Goal: Transaction & Acquisition: Obtain resource

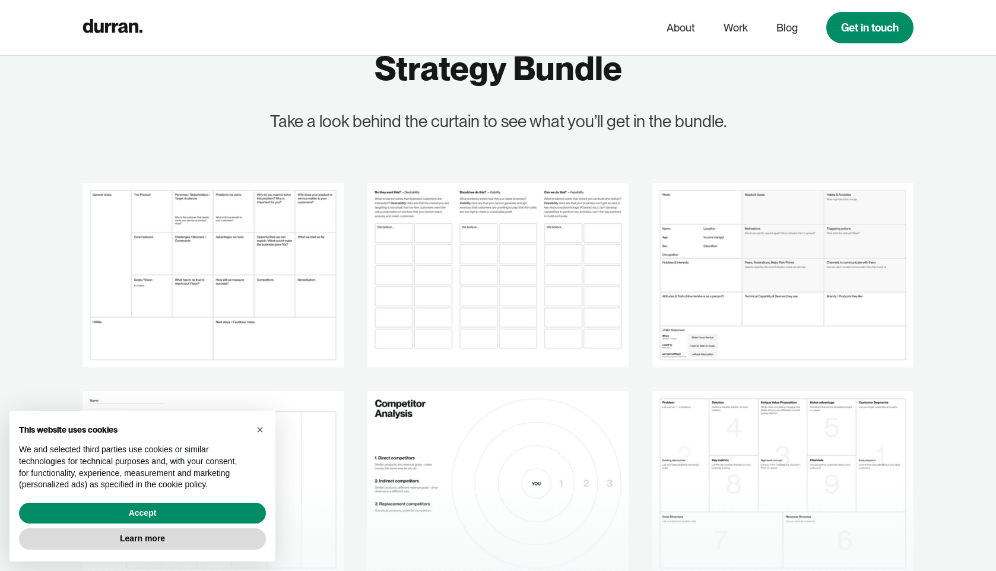
scroll to position [1683, 0]
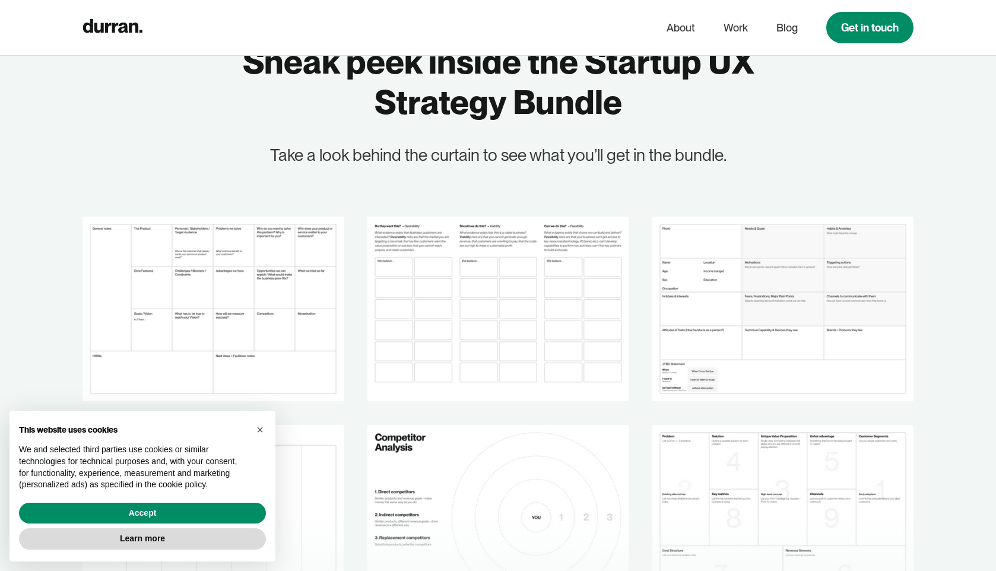
scroll to position [1670, 0]
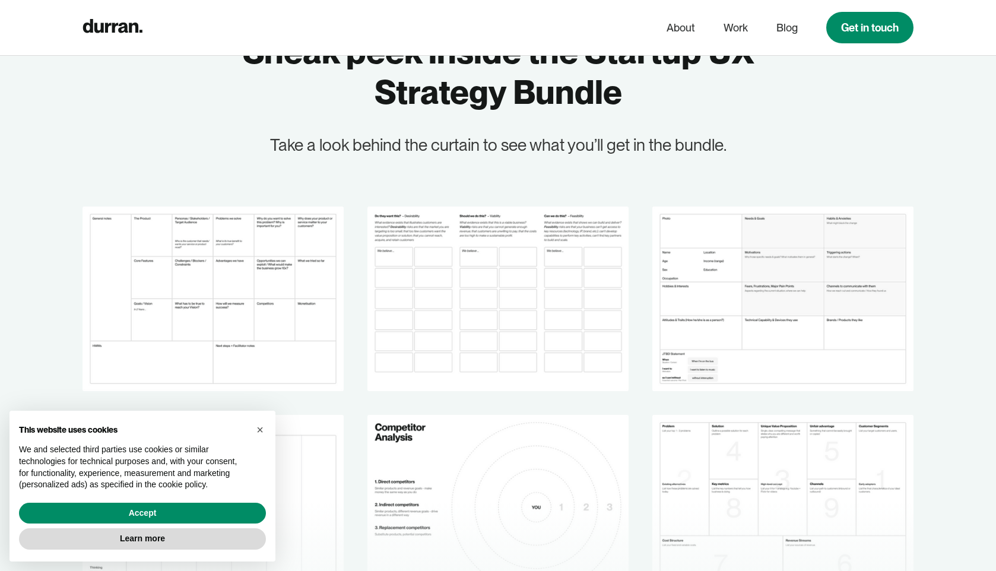
click at [213, 294] on img at bounding box center [213, 299] width 261 height 185
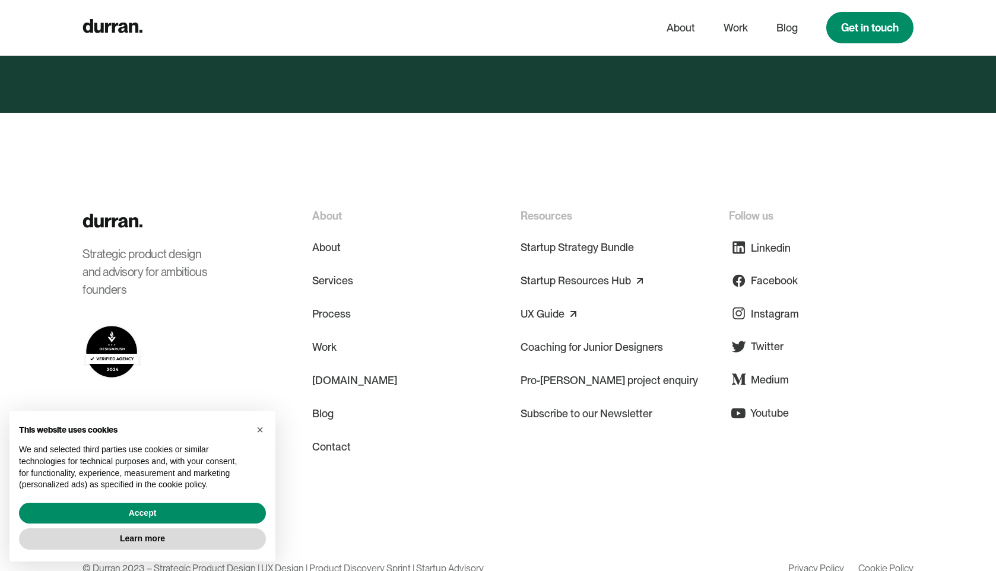
scroll to position [3162, 0]
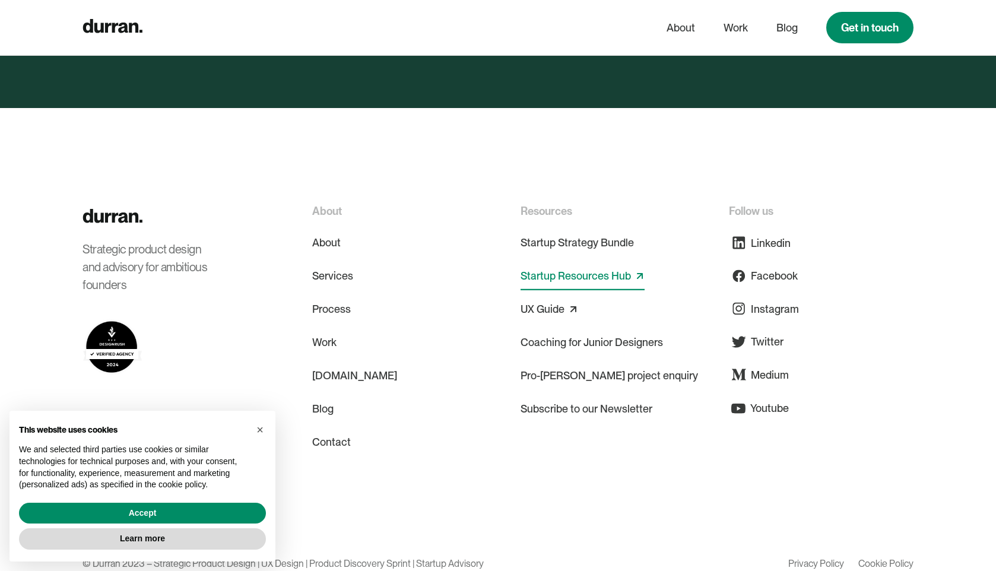
click at [554, 280] on link "Startup Resources Hub" at bounding box center [576, 276] width 110 height 19
click at [366, 158] on div "Strategic product design and advisory for ambitious founders About About Servic…" at bounding box center [498, 356] width 831 height 496
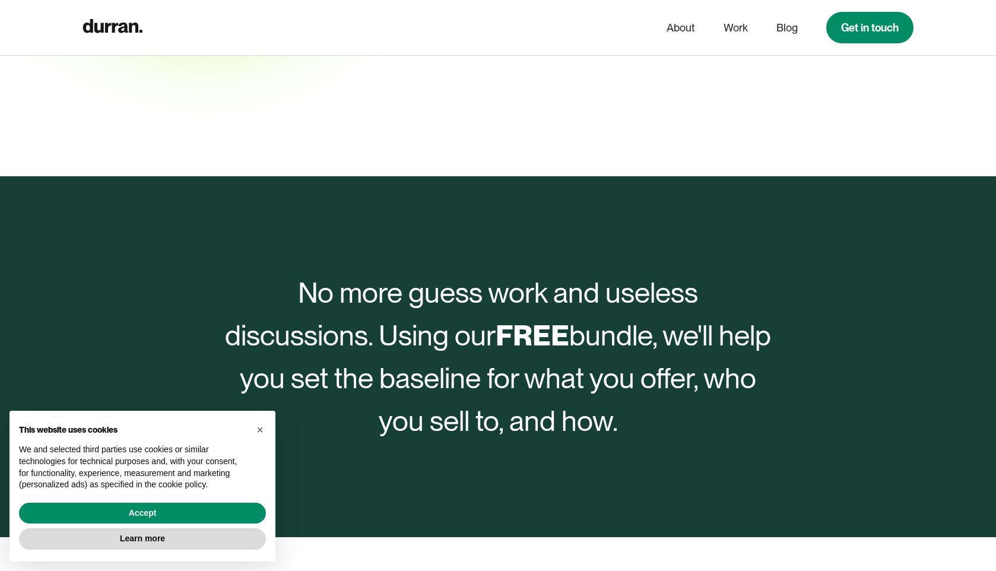
scroll to position [0, 0]
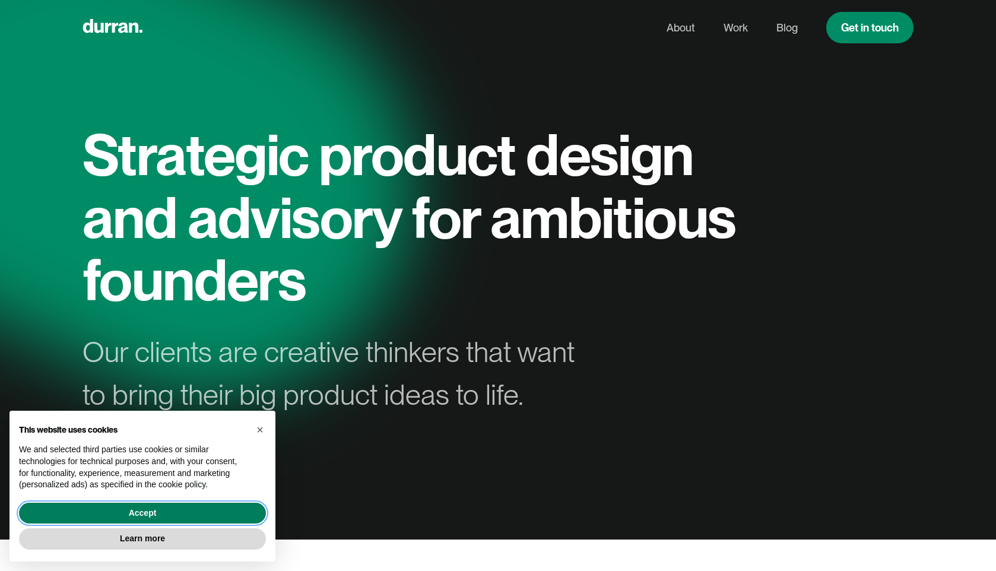
click at [211, 515] on button "Accept" at bounding box center [142, 513] width 247 height 21
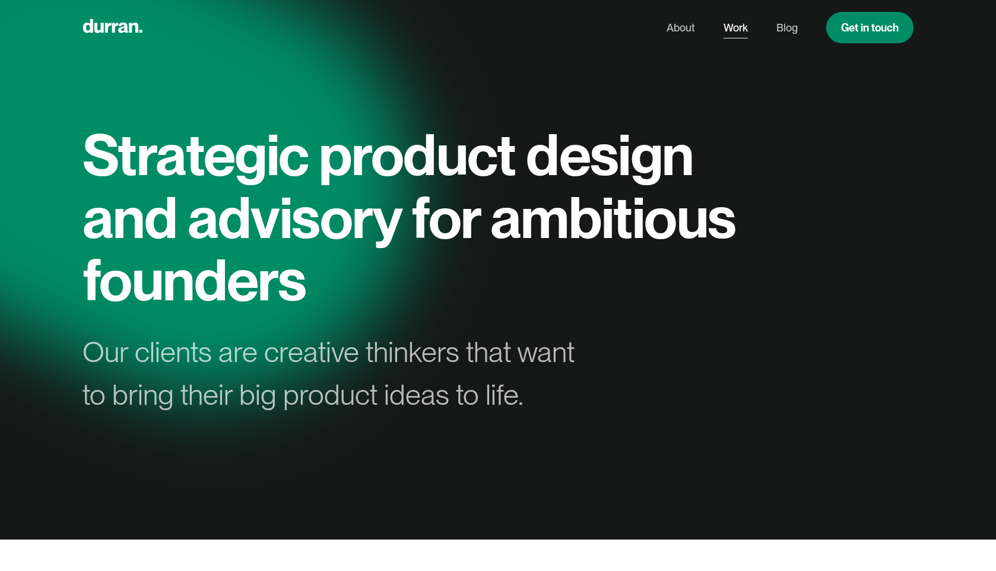
click at [733, 27] on link "Work" at bounding box center [736, 28] width 24 height 23
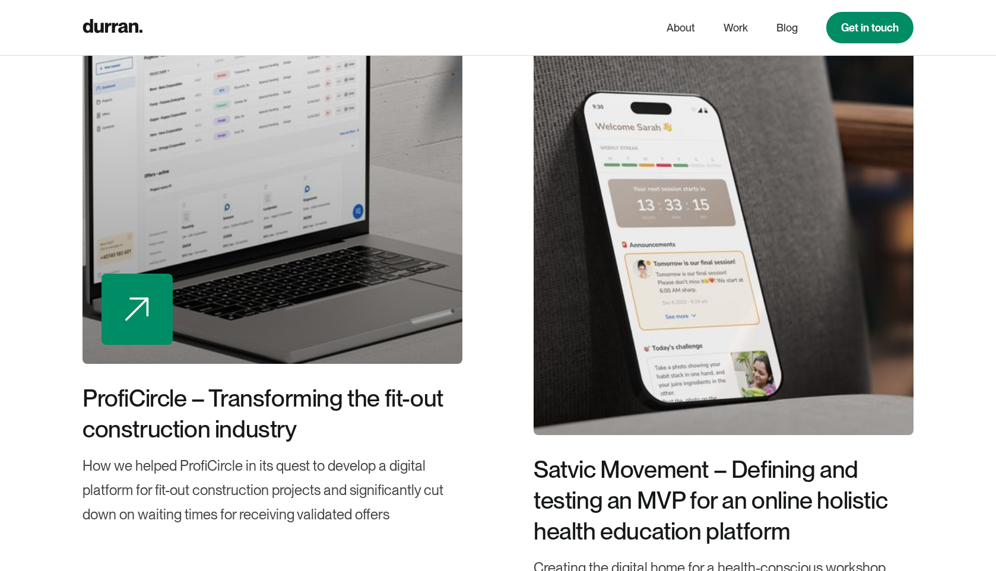
scroll to position [1058, 0]
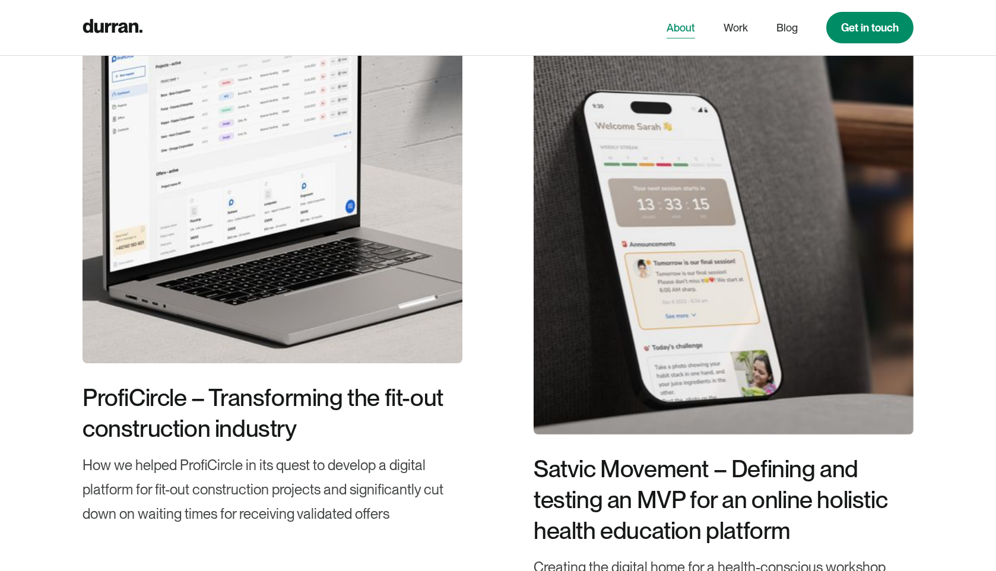
click at [679, 24] on link "About" at bounding box center [681, 28] width 28 height 23
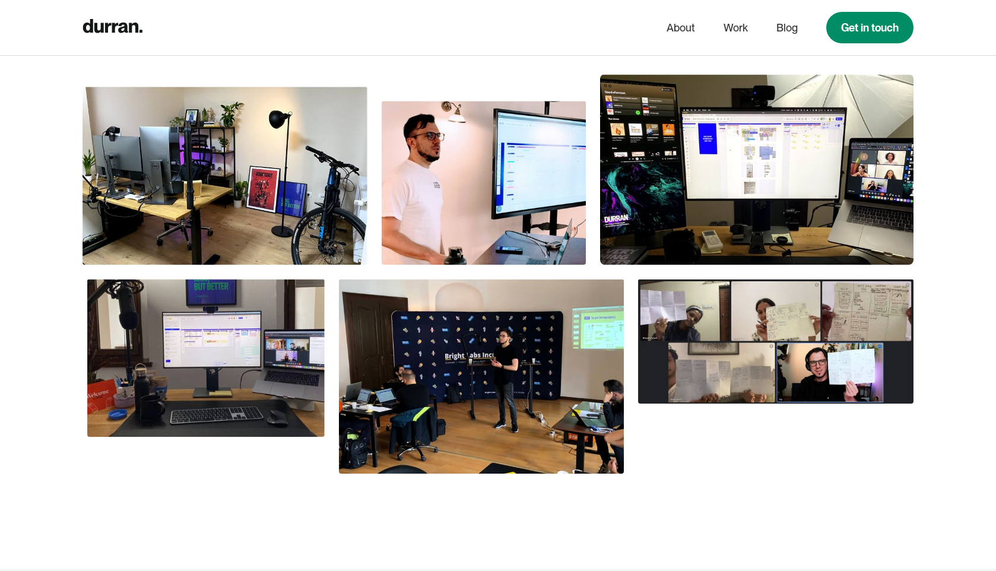
scroll to position [752, 0]
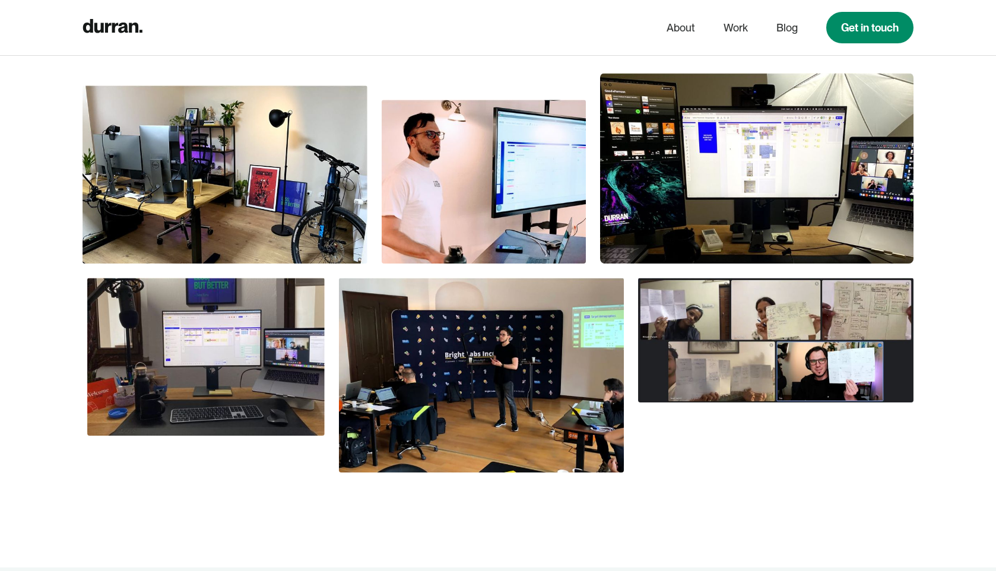
click at [521, 378] on img at bounding box center [481, 375] width 285 height 195
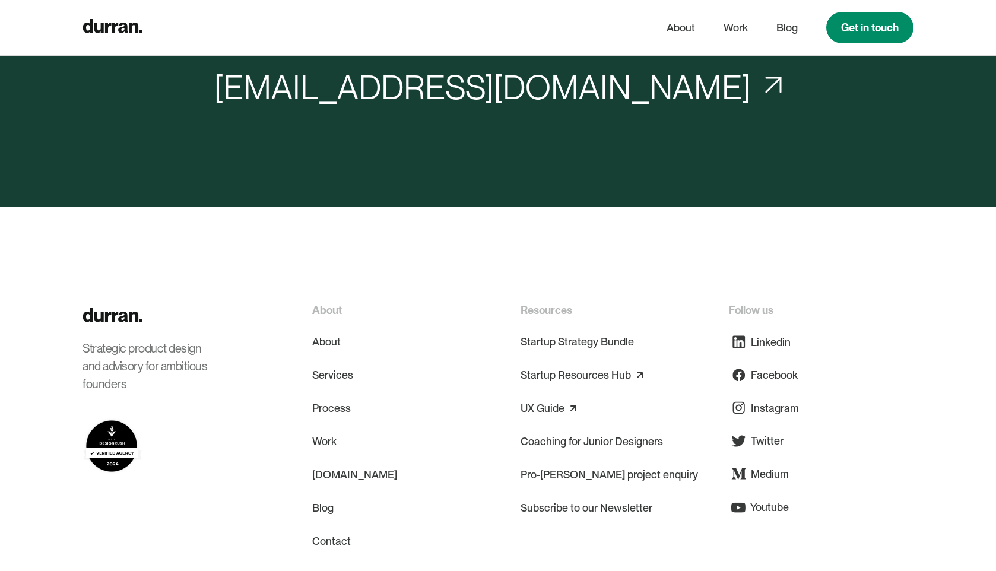
scroll to position [5047, 0]
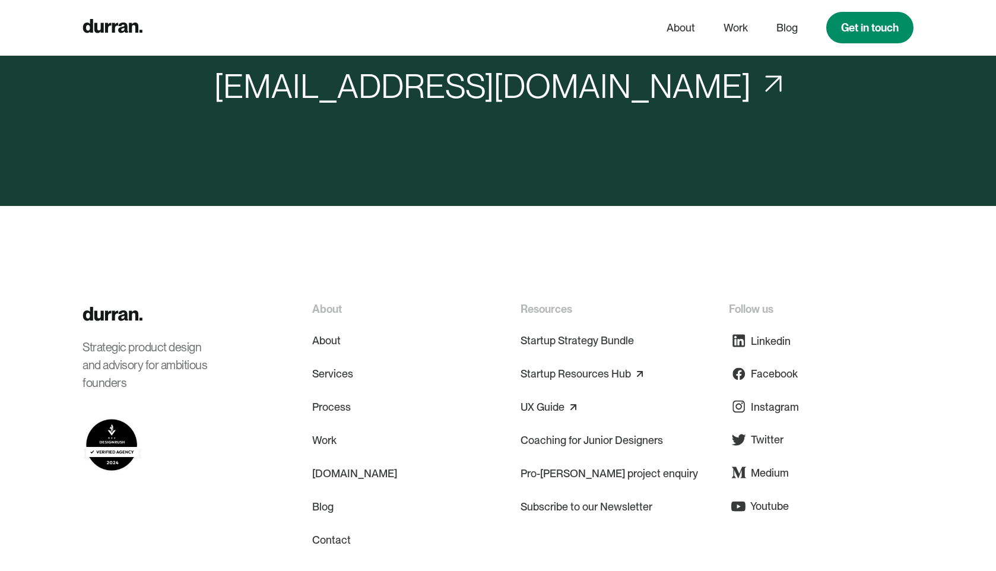
click at [106, 416] on img at bounding box center [112, 445] width 59 height 58
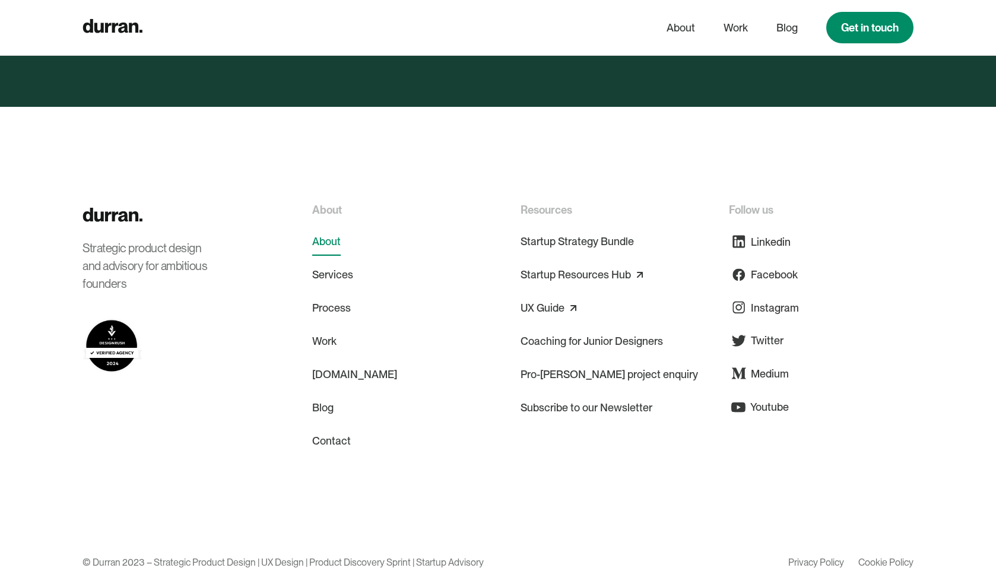
click at [328, 227] on link "About" at bounding box center [326, 241] width 28 height 28
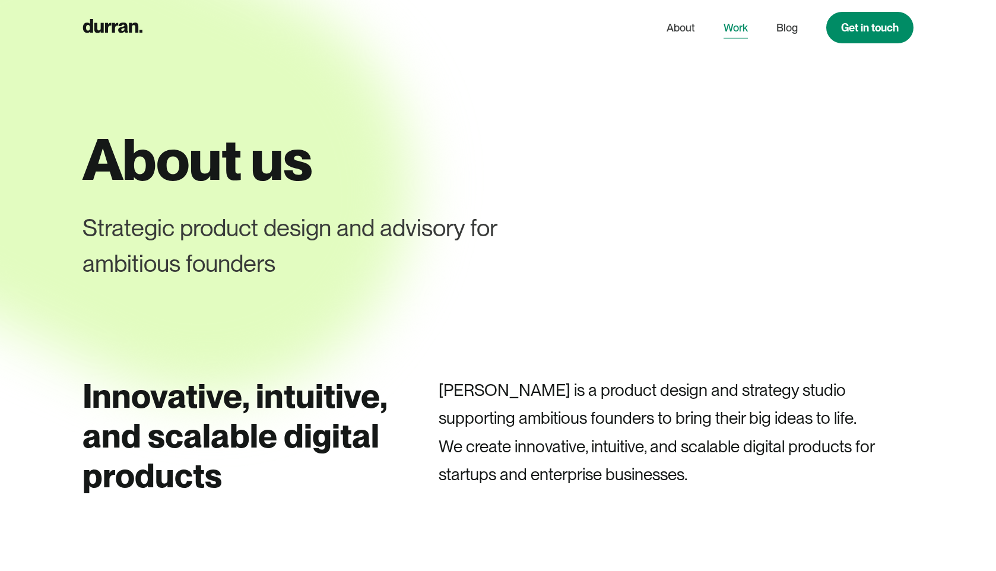
click at [732, 34] on link "Work" at bounding box center [736, 28] width 24 height 23
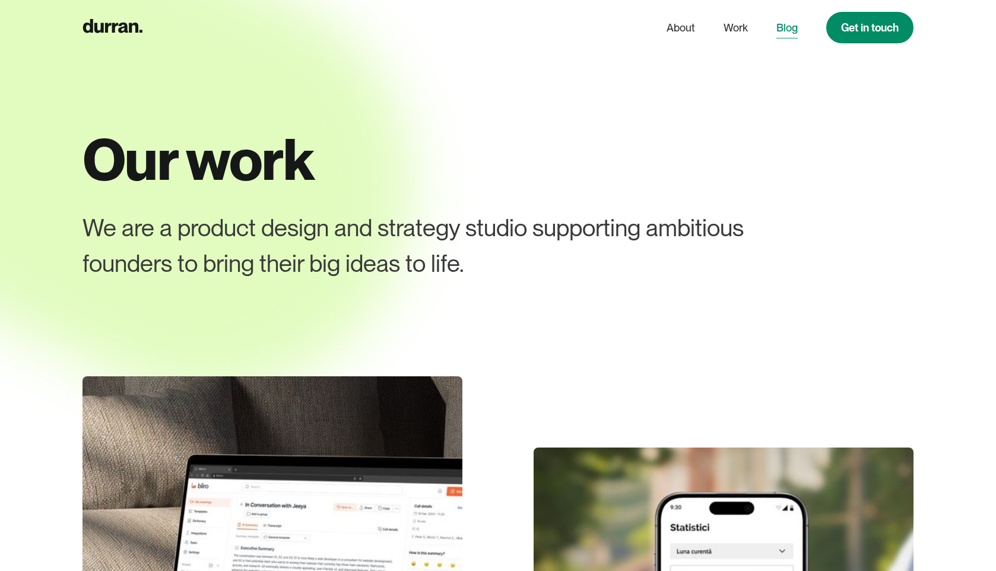
click at [792, 24] on link "Blog" at bounding box center [786, 28] width 21 height 23
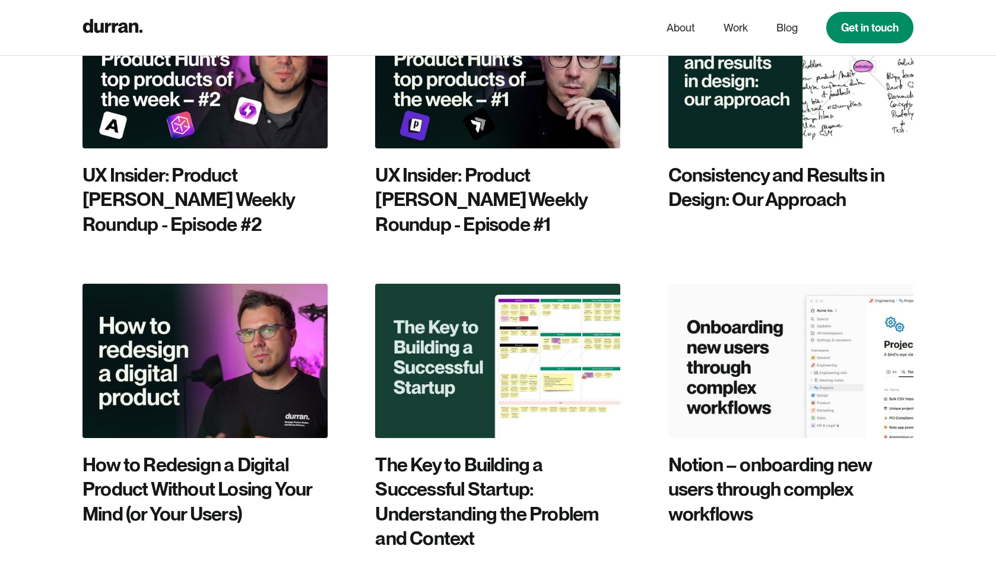
scroll to position [1450, 0]
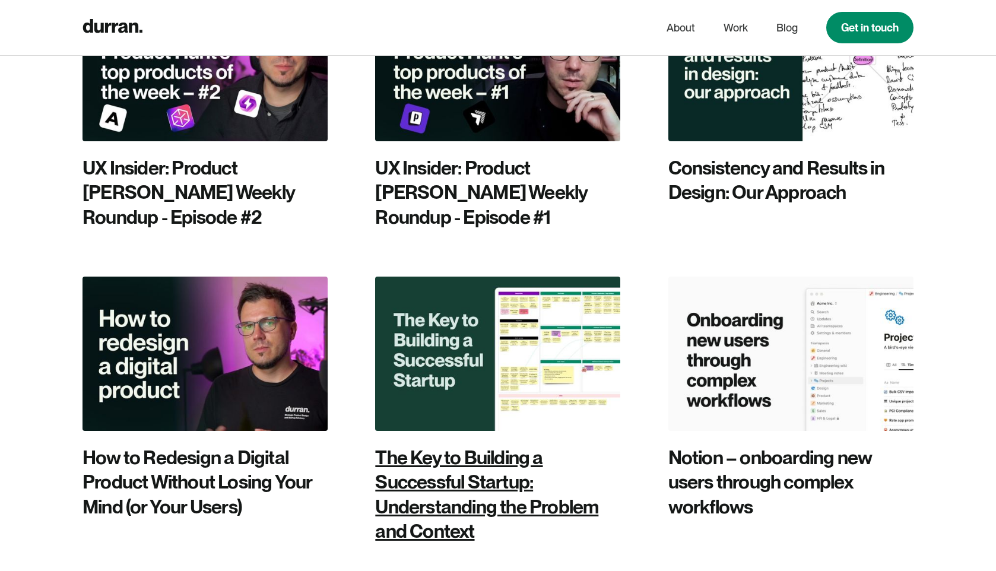
click at [465, 445] on div "The Key to Building a Successful Startup: Understanding the Problem and Context" at bounding box center [497, 494] width 245 height 99
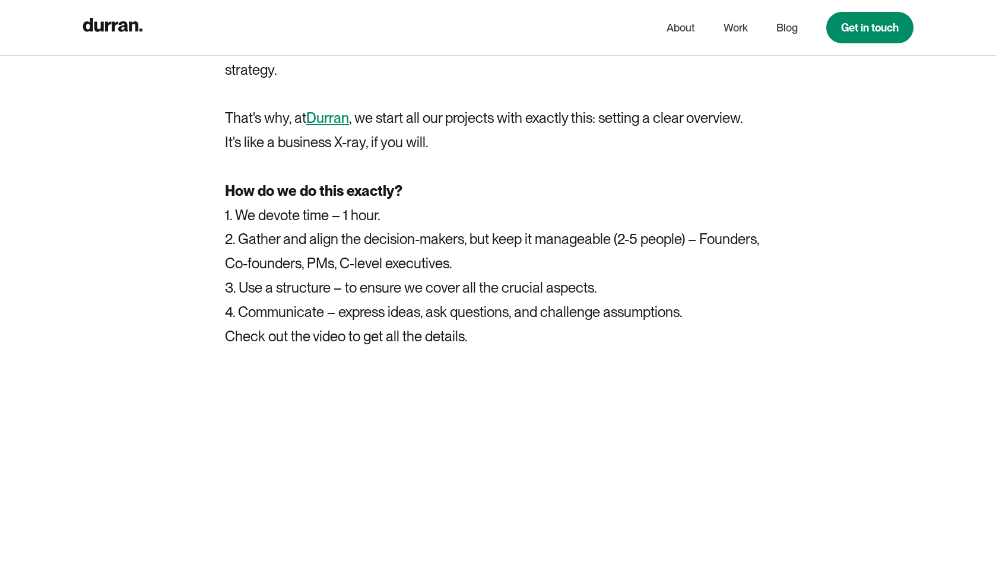
scroll to position [956, 0]
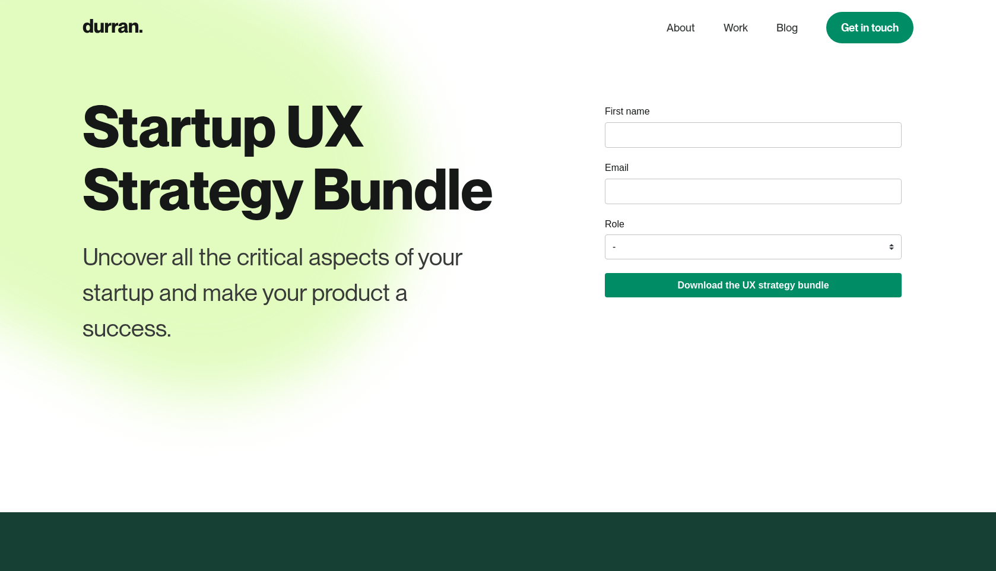
click at [712, 140] on input "name" at bounding box center [753, 135] width 297 height 26
type input "Jochen Werner"
type input "jochendieterwerner@gmail.com"
click at [702, 244] on select "- Founder / Co-founder C-suite / VP / Manager Designer Developer Other" at bounding box center [753, 246] width 297 height 25
select select "Developer"
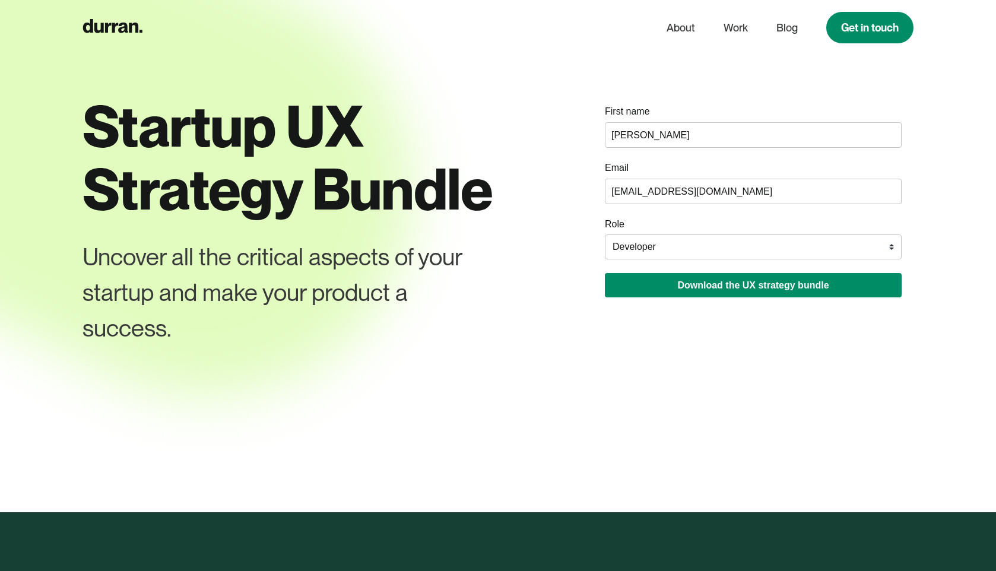
click at [605, 235] on select "- Founder / Co-founder C-suite / VP / Manager Designer Developer Other" at bounding box center [753, 246] width 297 height 25
click at [683, 243] on select "- Founder / Co-founder C-suite / VP / Manager Designer Developer Other" at bounding box center [753, 246] width 297 height 25
click at [605, 235] on select "- Founder / Co-founder C-suite / VP / Manager Designer Developer Other" at bounding box center [753, 246] width 297 height 25
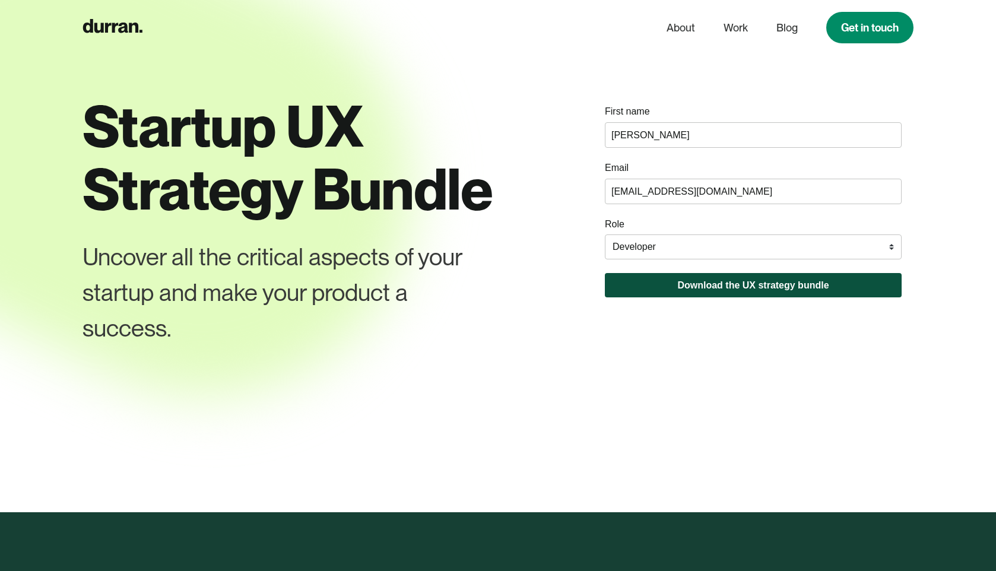
click at [686, 274] on button "Download the UX strategy bundle" at bounding box center [753, 285] width 297 height 24
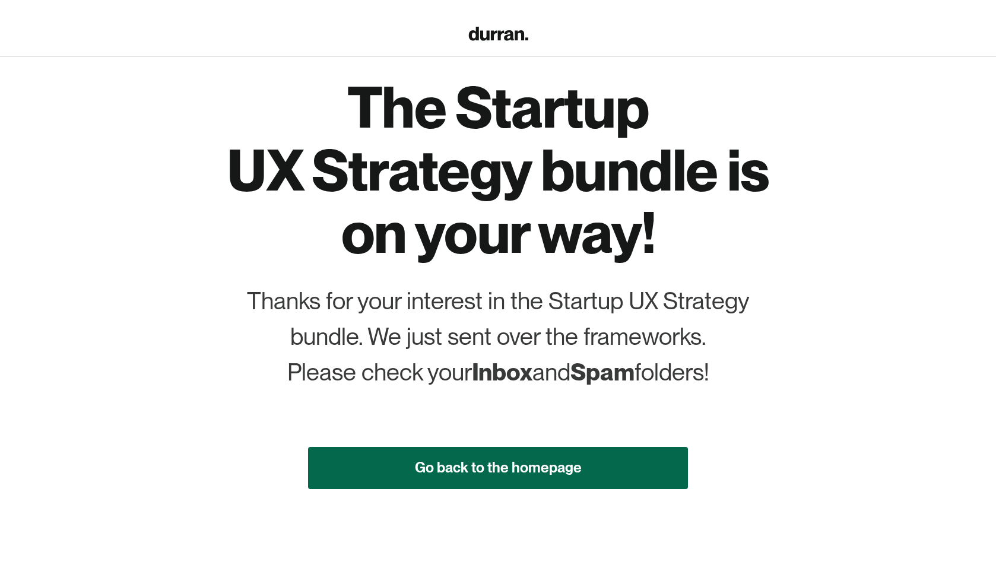
click at [449, 460] on link "Go back to the homepage" at bounding box center [498, 468] width 380 height 42
